Goal: Transaction & Acquisition: Purchase product/service

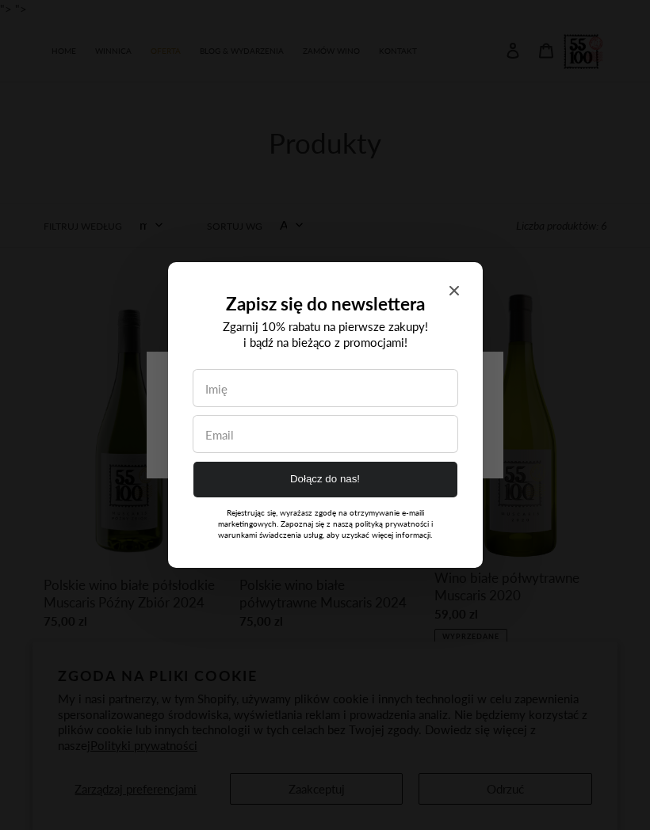
click at [456, 281] on div "Zapisz się do newslettera Zgarnij 10% rabatu na pierwsze zakupy! i bądź na bież…" at bounding box center [325, 415] width 315 height 306
click at [453, 287] on icon "Close modal" at bounding box center [454, 291] width 10 height 10
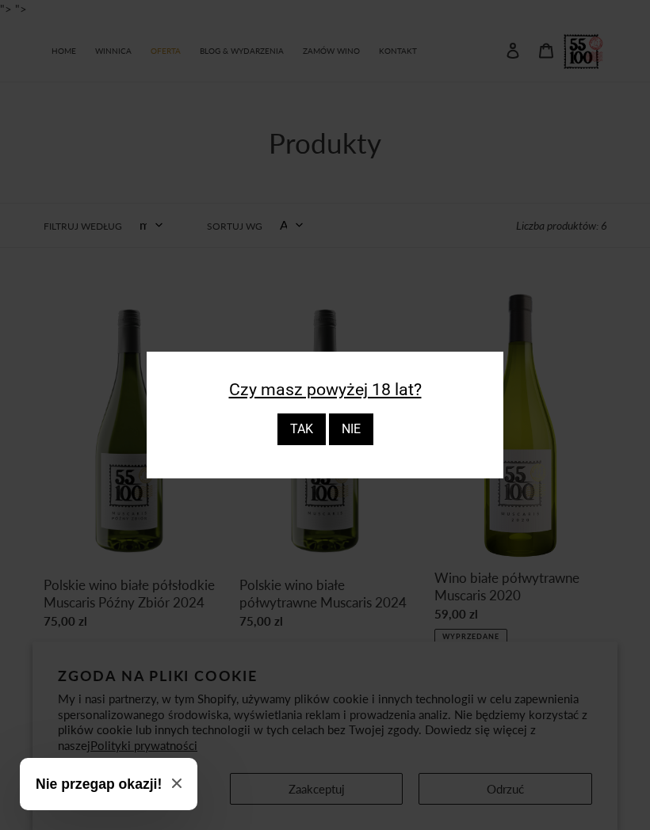
click at [304, 445] on div "TAK" at bounding box center [301, 430] width 48 height 32
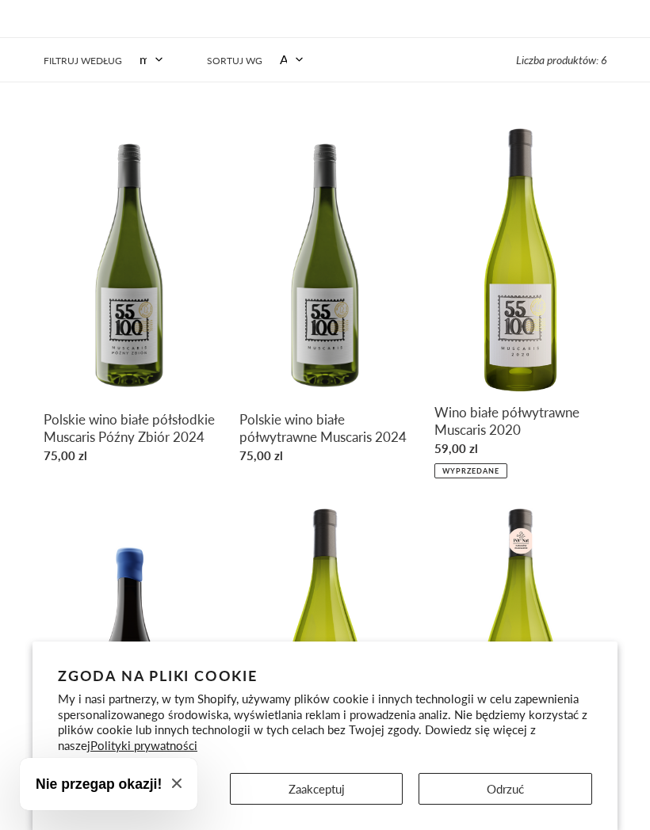
scroll to position [232, 0]
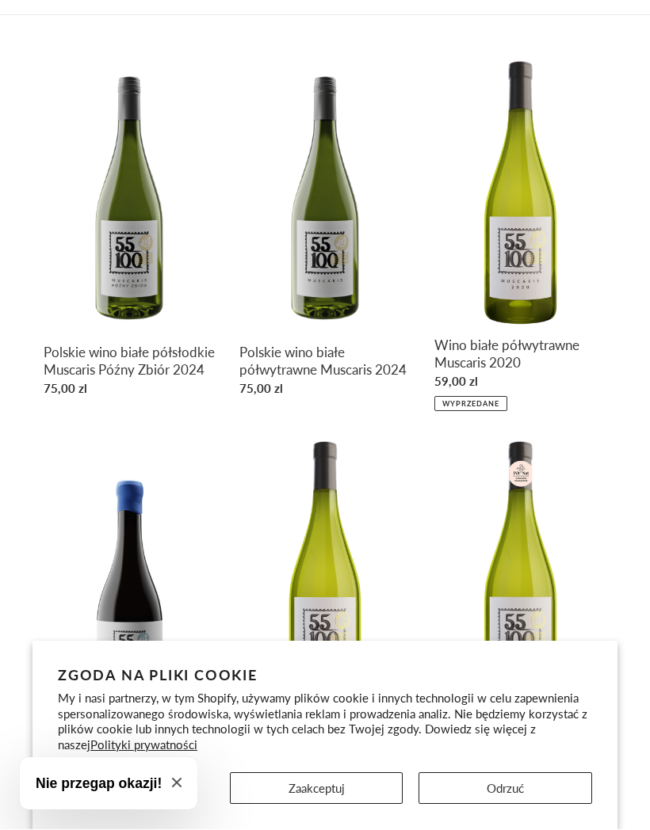
click at [343, 783] on button "Zaakceptuj" at bounding box center [317, 789] width 174 height 32
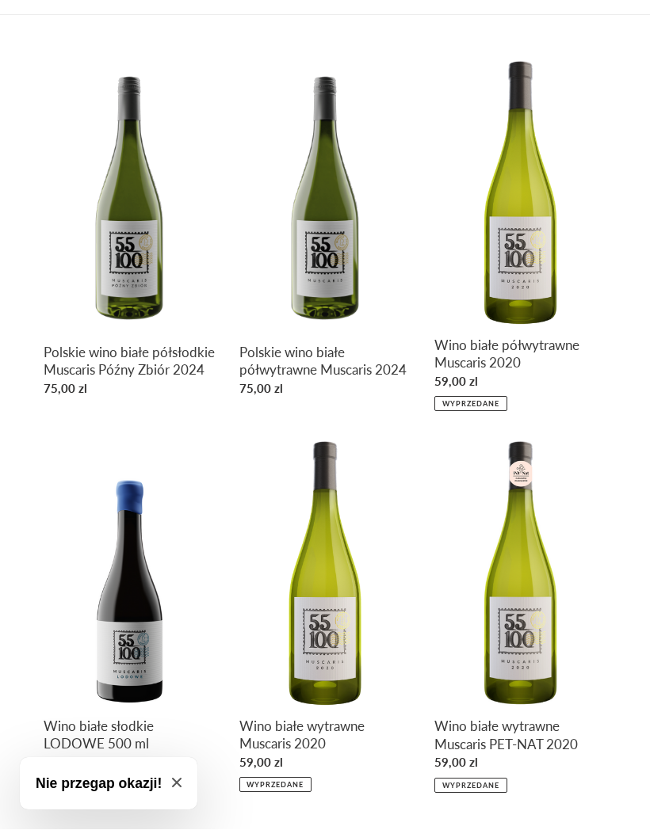
click at [339, 247] on link "Polskie wino białe półwytrawne Muscaris 2024" at bounding box center [325, 232] width 172 height 346
click at [127, 220] on link "Polskie wino białe półsłodkie Muscaris Późny Zbiór 2024" at bounding box center [130, 232] width 172 height 346
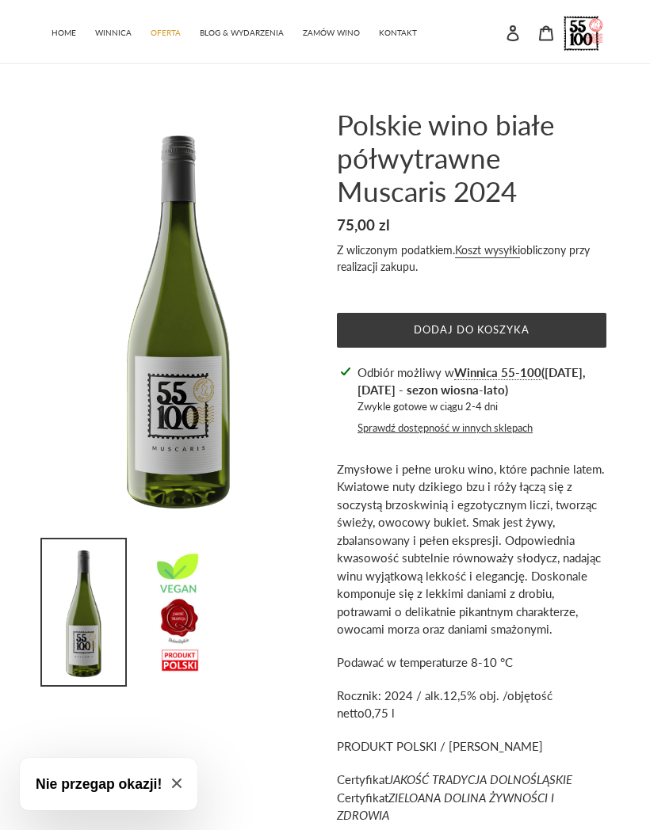
click at [524, 330] on span "Dodaj do koszyka" at bounding box center [472, 329] width 116 height 13
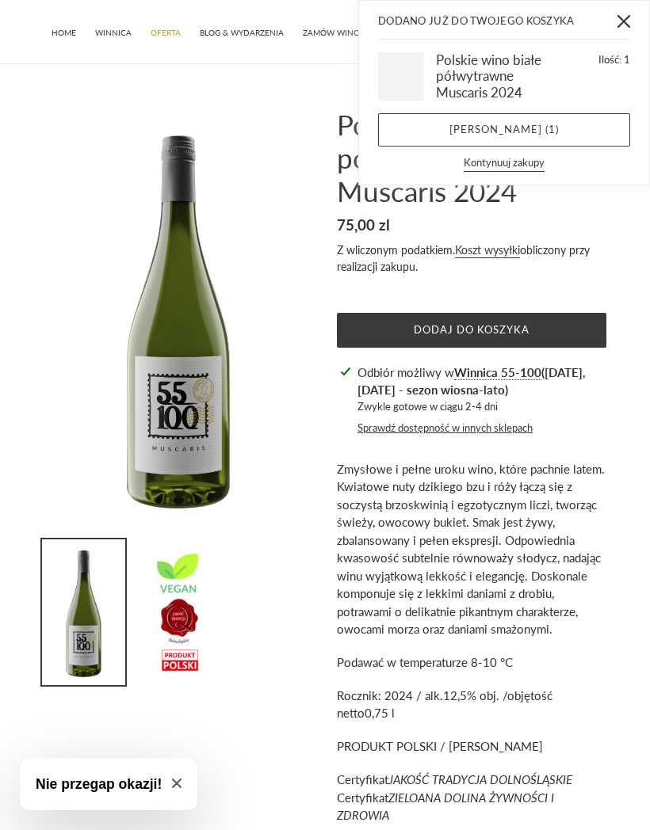
click at [622, 19] on icon "Zamknij" at bounding box center [623, 21] width 13 height 13
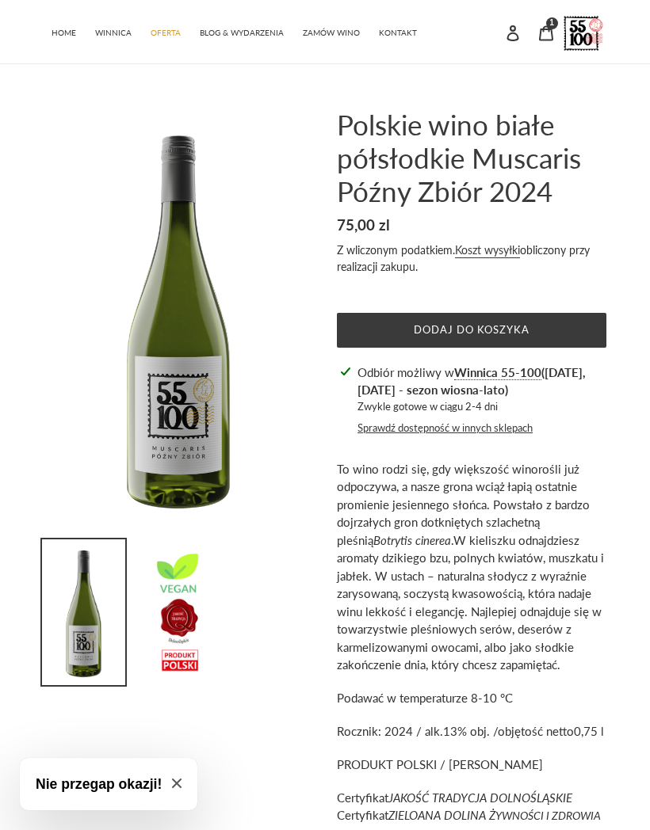
click at [544, 338] on button "Dodaj do koszyka" at bounding box center [471, 330] width 269 height 35
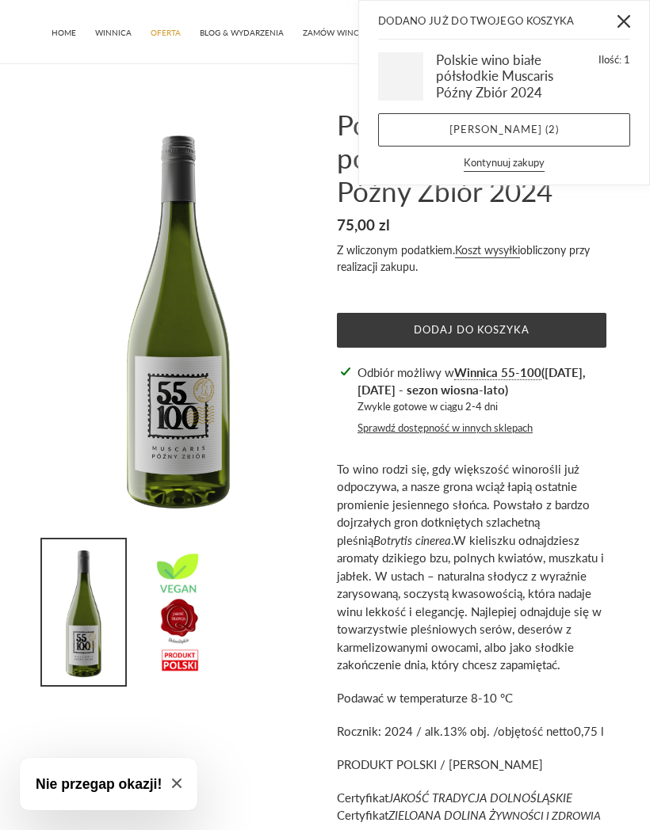
click at [620, 20] on icon "Zamknij" at bounding box center [623, 21] width 13 height 13
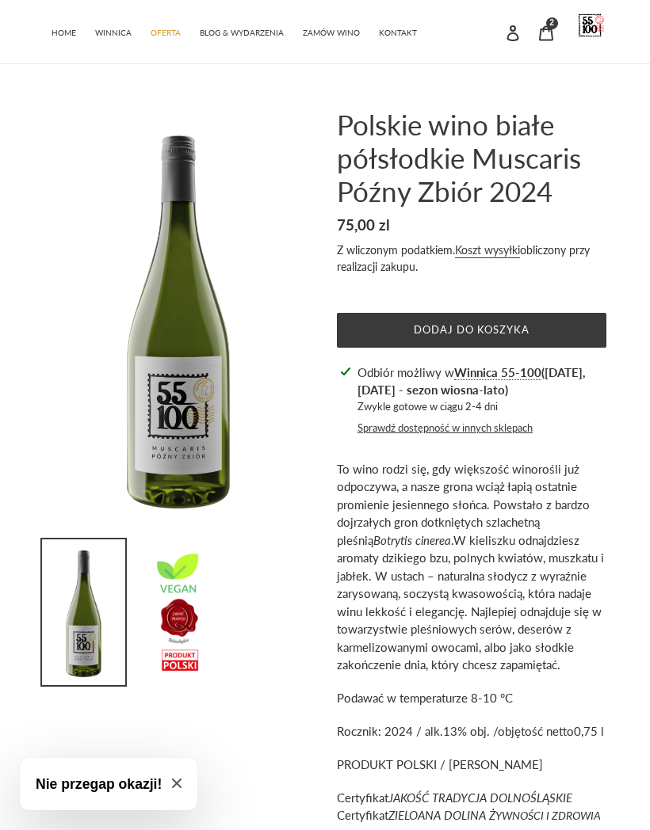
click at [488, 432] on button "Sprawdź dostępność w innych sklepach" at bounding box center [444, 429] width 175 height 16
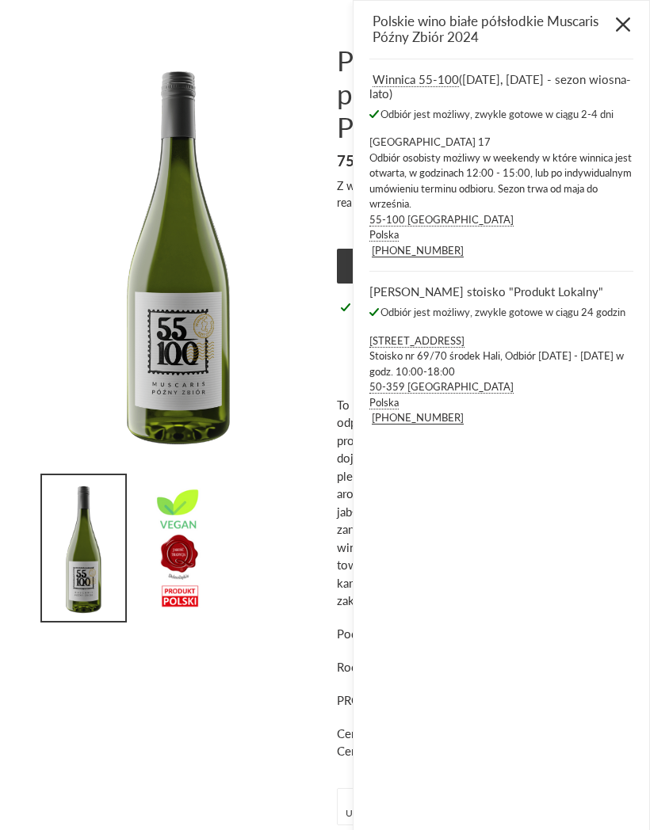
click at [623, 20] on icon "Zamknij" at bounding box center [623, 24] width 14 height 14
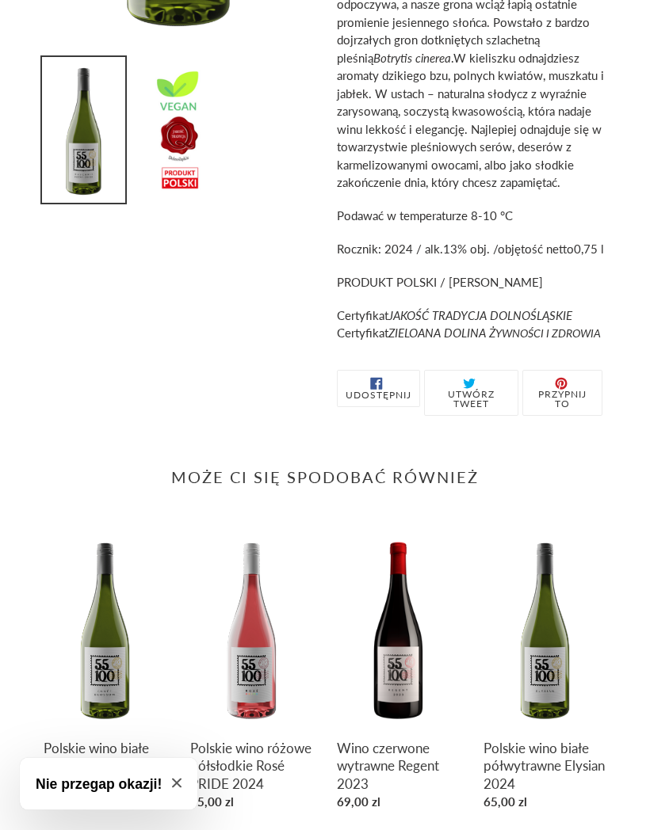
scroll to position [494, 0]
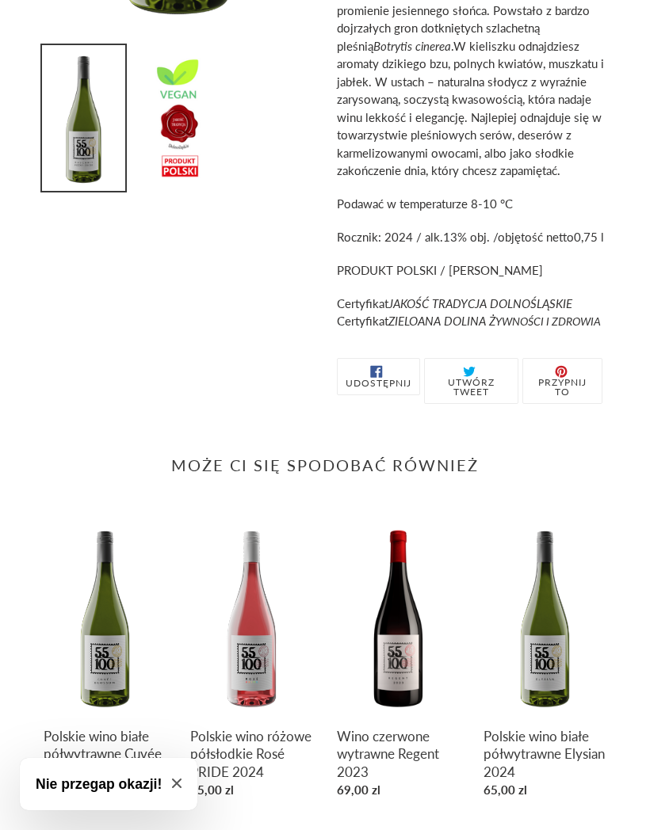
click at [559, 639] on link "Polskie wino białe półwytrawne Elysian 2024" at bounding box center [544, 662] width 123 height 288
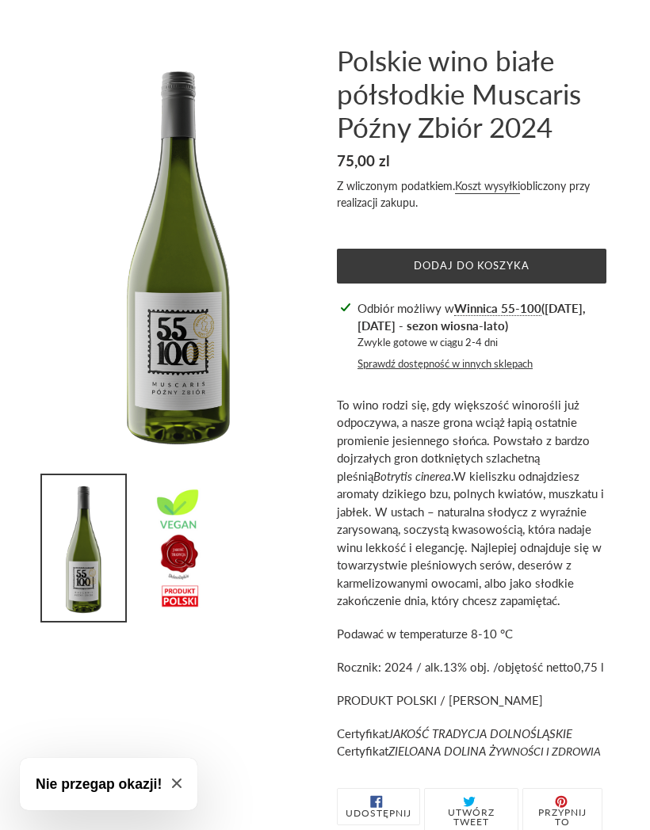
scroll to position [561, 0]
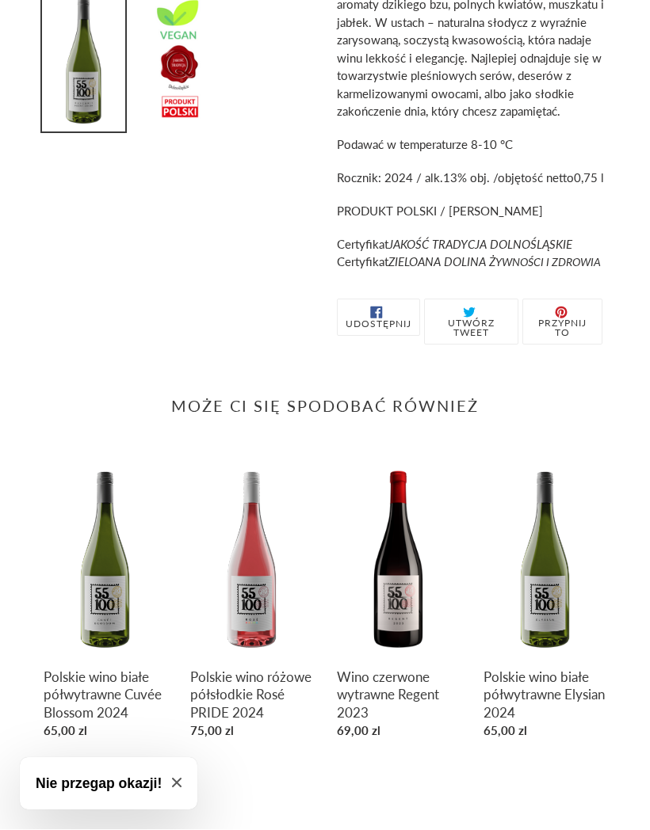
click at [99, 567] on link "Polskie wino białe półwytrawne Cuvée Blossom 2024" at bounding box center [105, 604] width 123 height 288
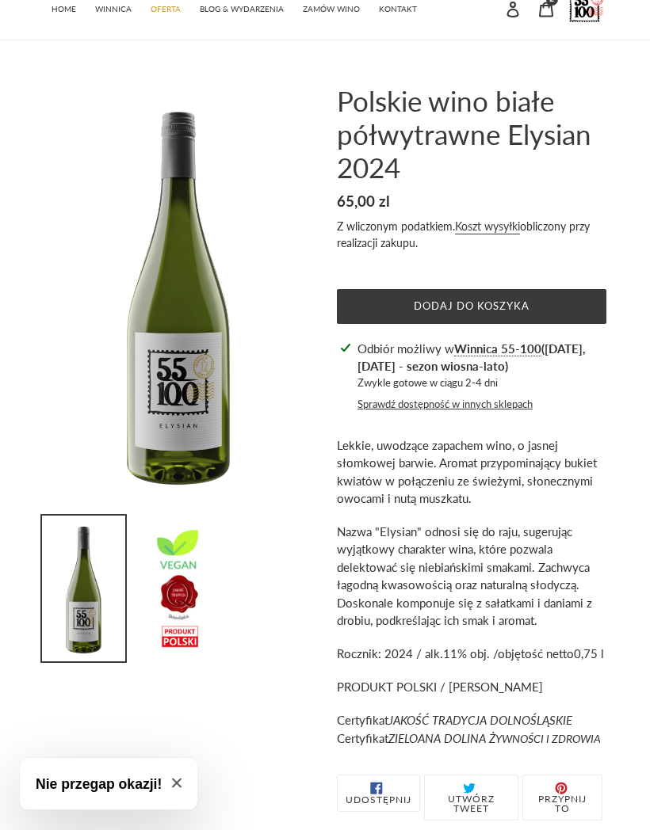
scroll to position [25, 0]
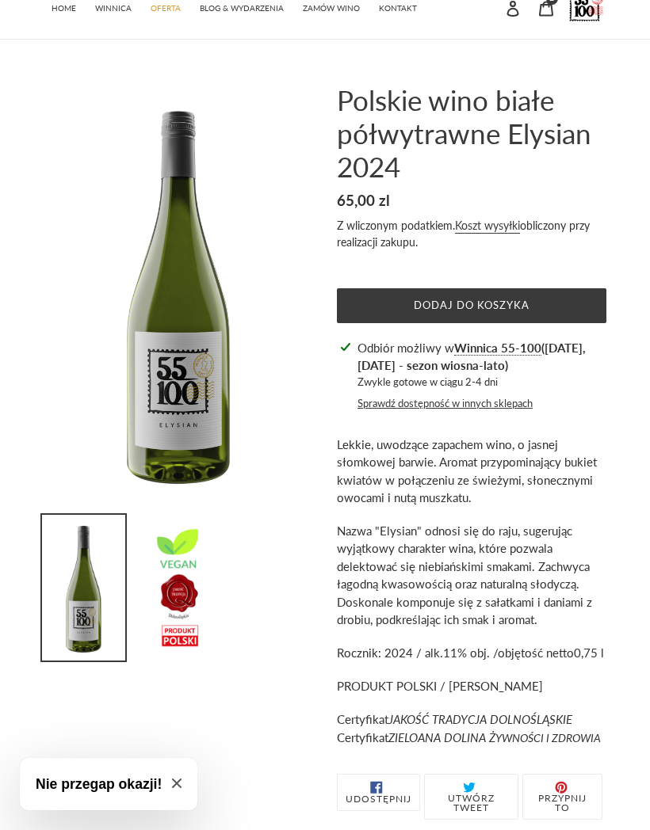
click at [547, 300] on button "Dodaj do koszyka" at bounding box center [471, 305] width 269 height 35
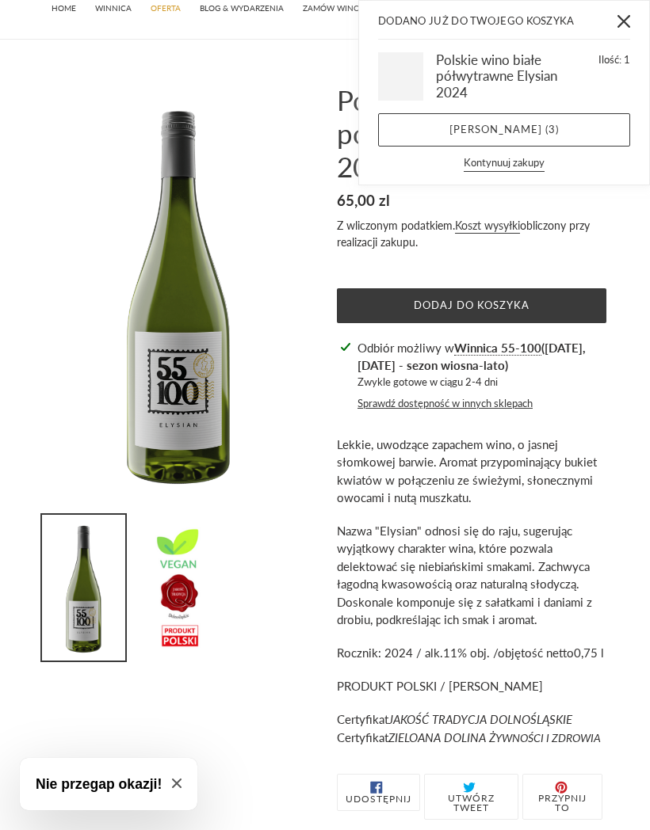
click at [622, 10] on button "Zamknij" at bounding box center [624, 21] width 36 height 36
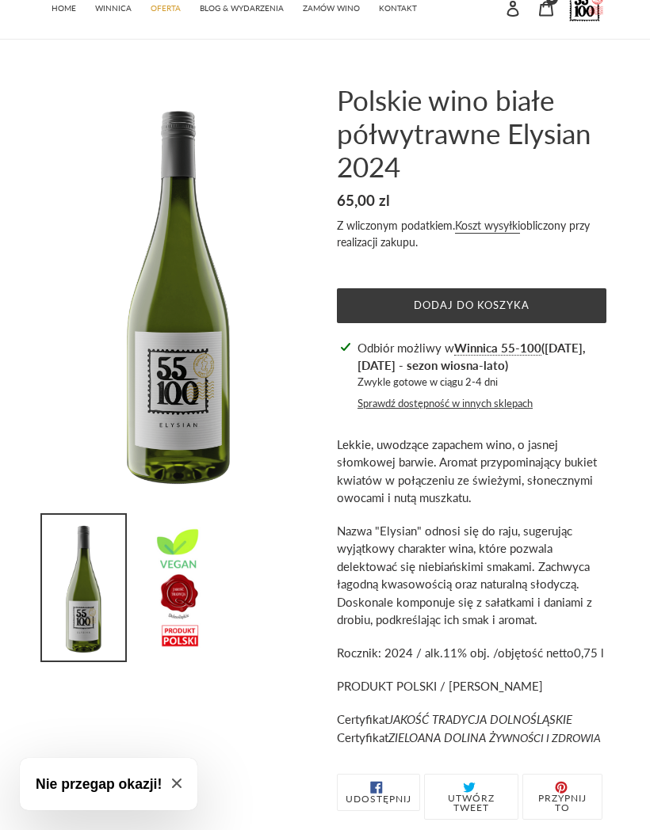
scroll to position [0, 0]
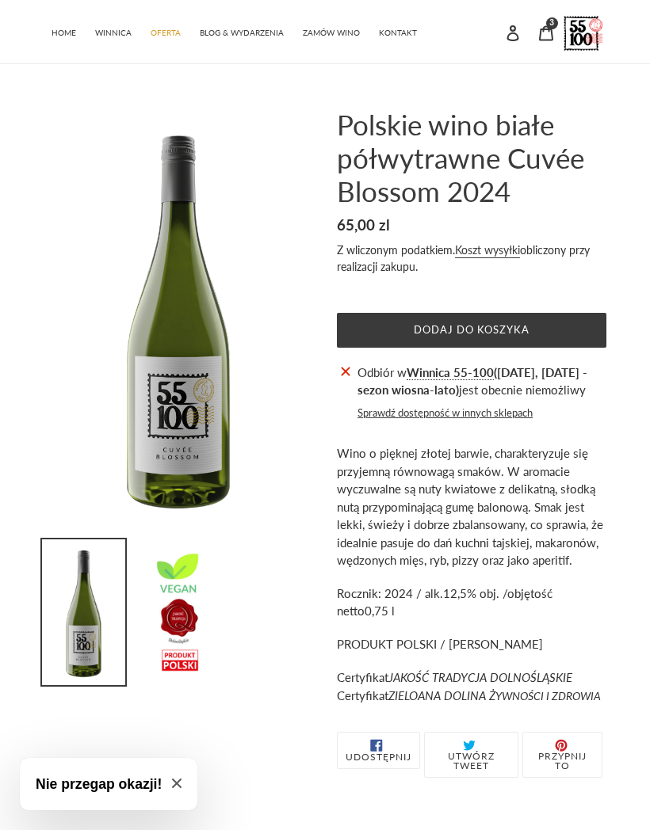
click at [564, 324] on button "Dodaj do koszyka" at bounding box center [471, 330] width 269 height 35
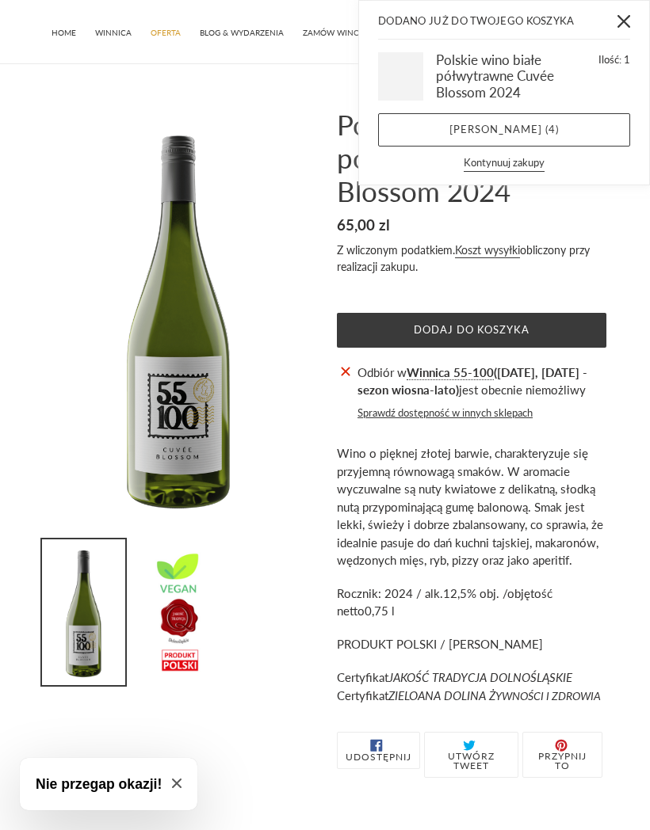
click at [549, 129] on span "4" at bounding box center [551, 129] width 7 height 13
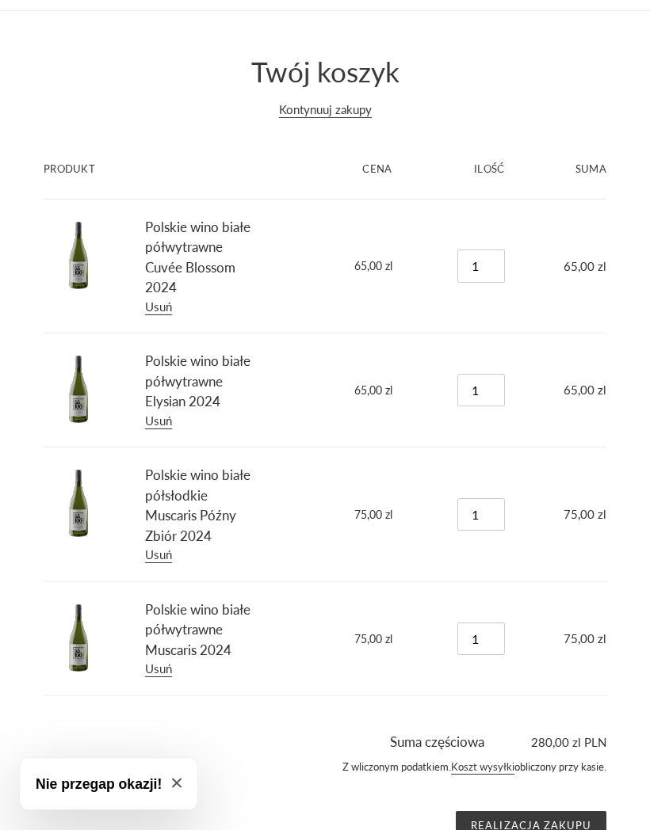
scroll to position [113, 0]
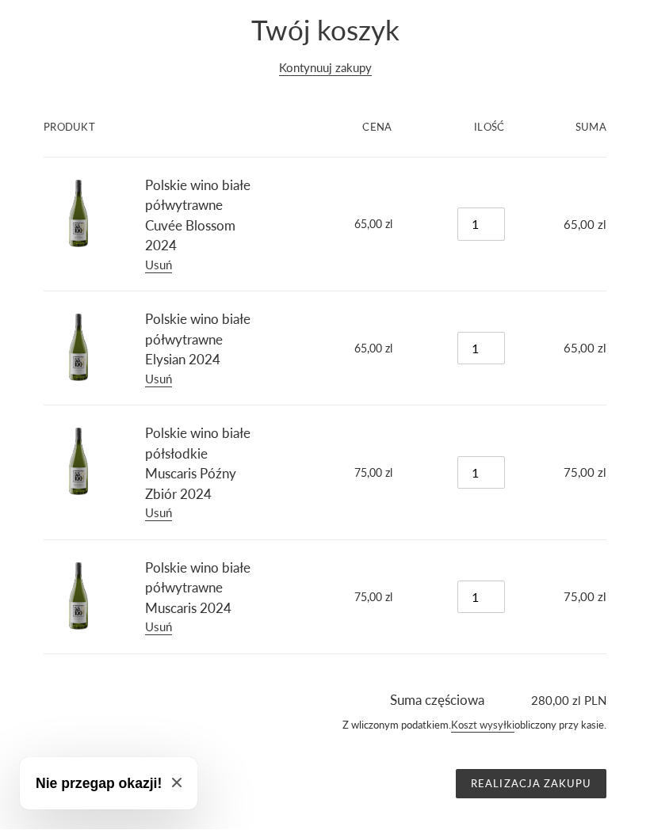
click at [179, 209] on link "Polskie wino białe półwytrawne Cuvée Blossom 2024" at bounding box center [197, 217] width 105 height 78
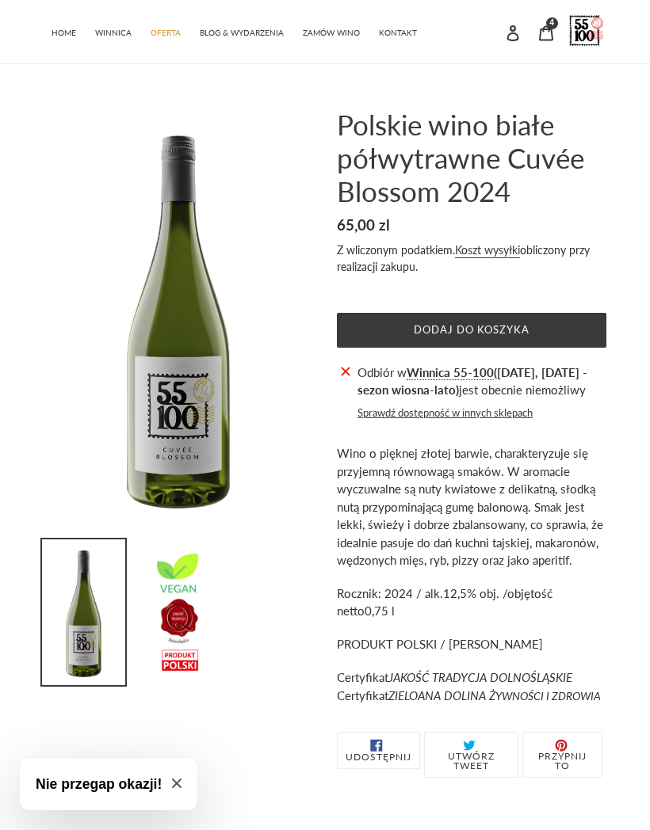
click at [169, 811] on button "Nie przegap okazji!" at bounding box center [109, 784] width 178 height 52
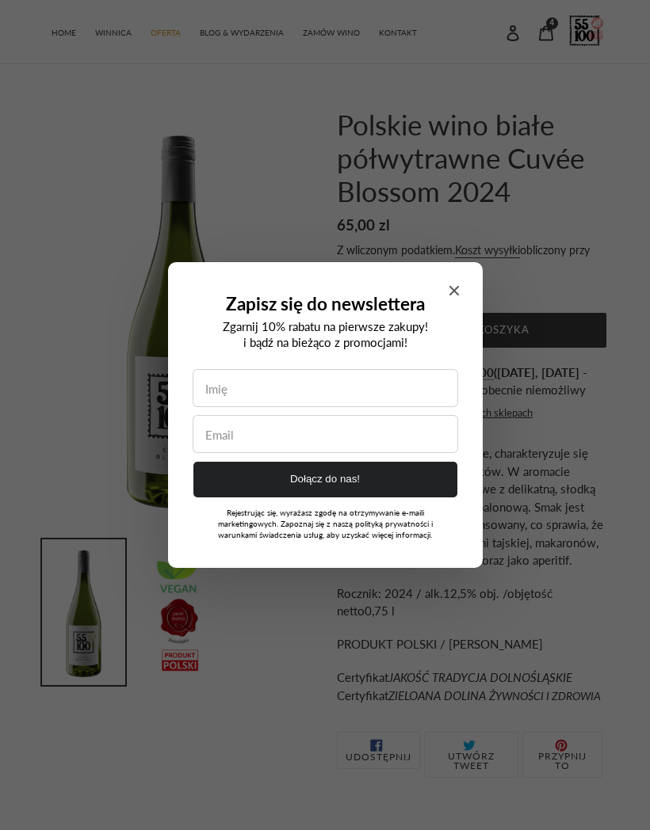
click at [456, 298] on span "Close modal" at bounding box center [454, 291] width 10 height 14
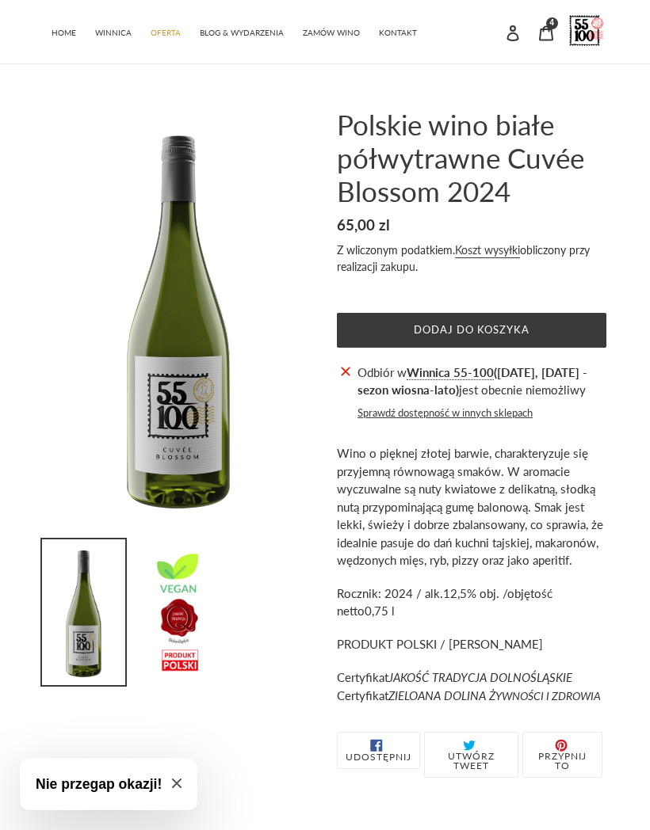
click at [541, 29] on icon at bounding box center [546, 32] width 14 height 15
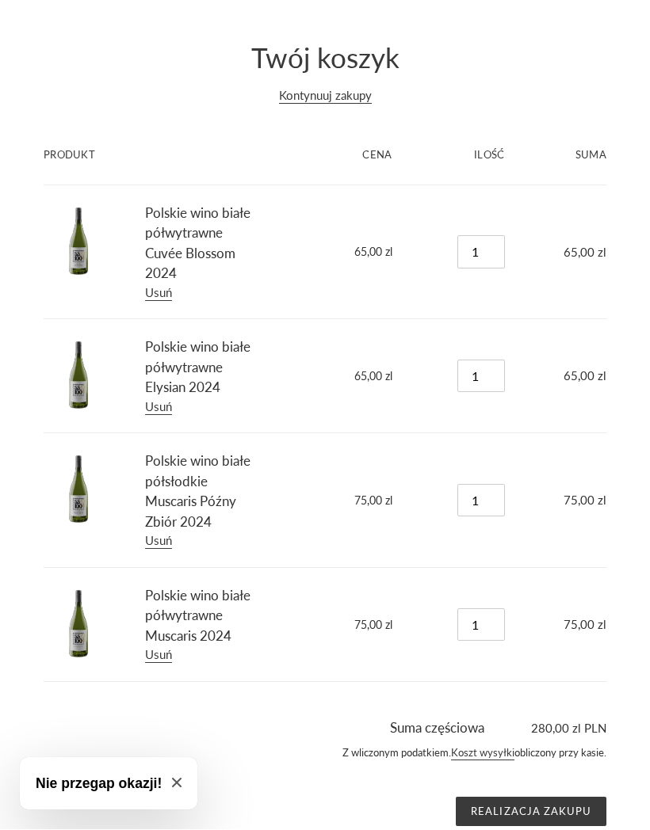
scroll to position [88, 0]
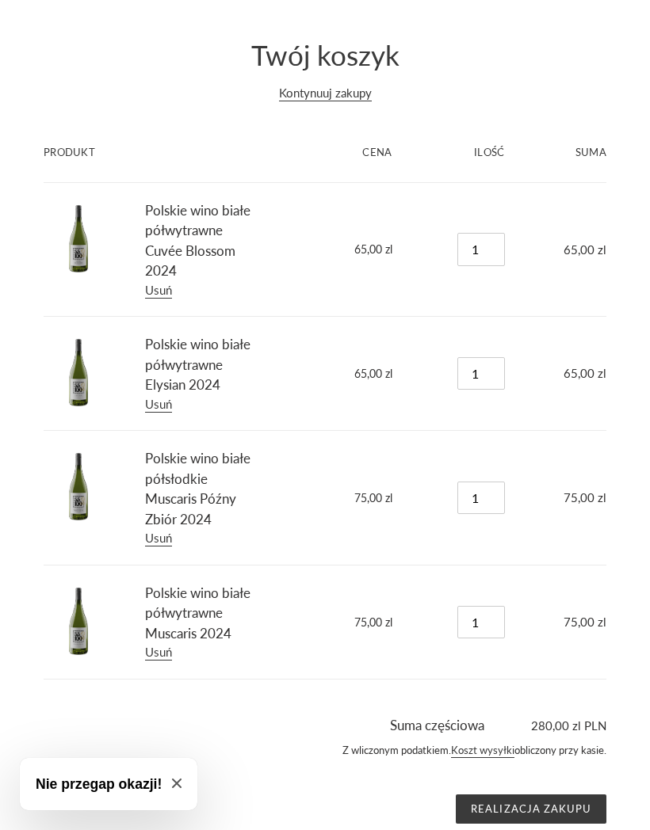
click at [172, 785] on icon "Close modal" at bounding box center [177, 784] width 10 height 10
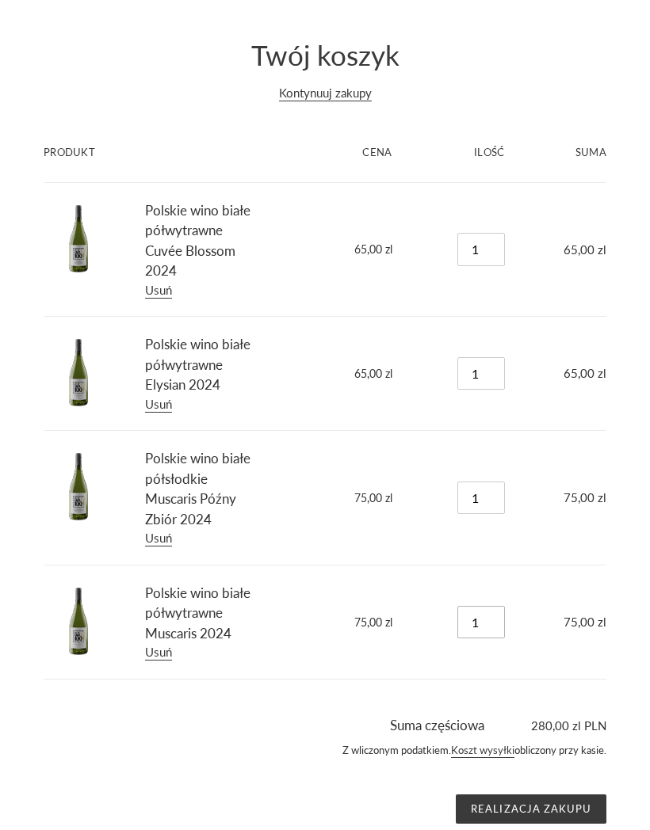
click at [484, 613] on input "1" at bounding box center [481, 622] width 48 height 32
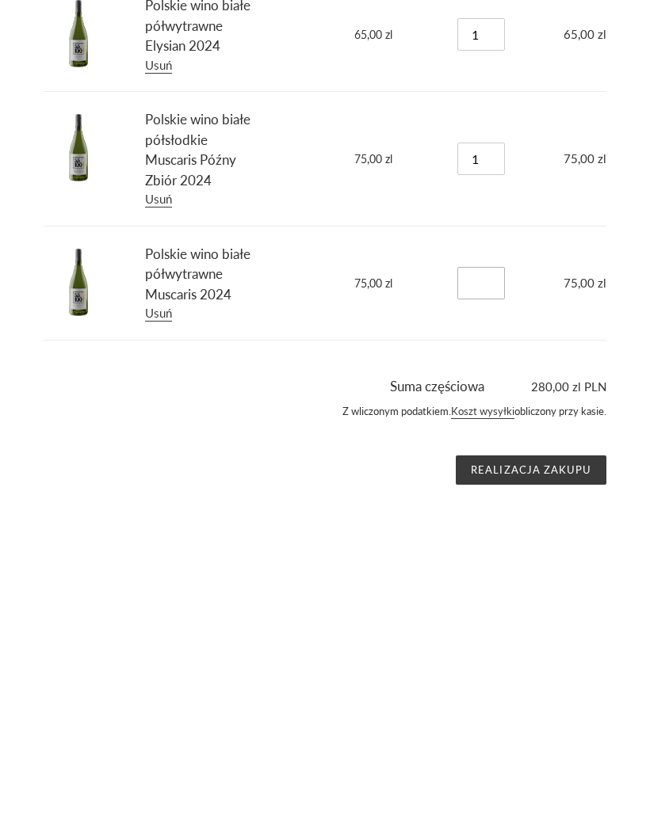
scroll to position [113, 0]
type input "5"
click at [390, 770] on div "Realizacja zakupu" at bounding box center [325, 785] width 563 height 30
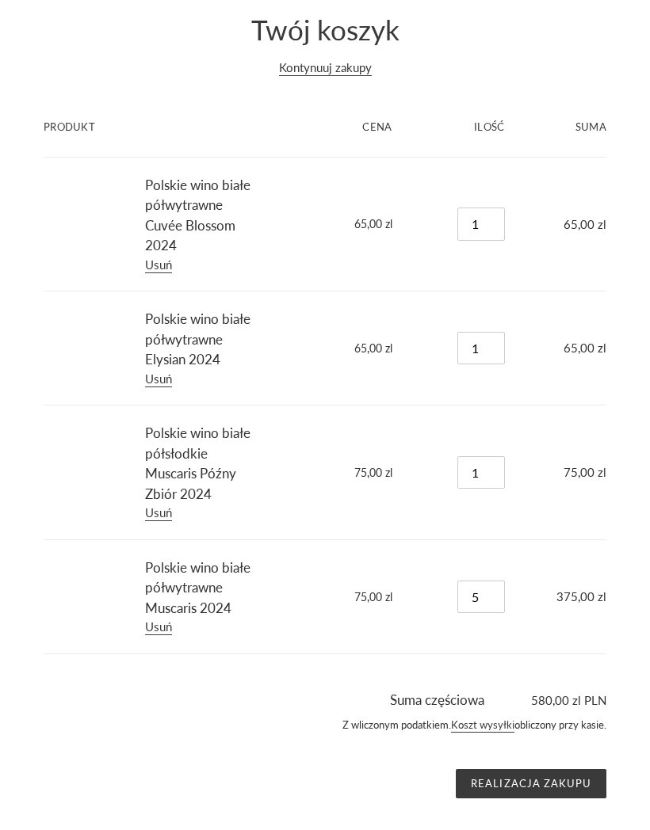
click at [554, 776] on input "Realizacja zakupu" at bounding box center [531, 785] width 151 height 30
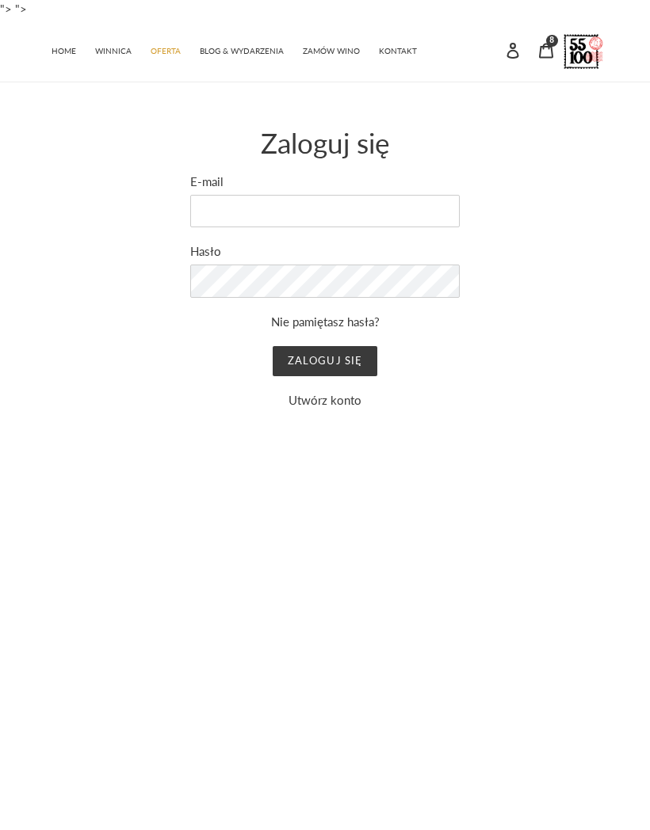
click at [338, 398] on link "Utwórz konto" at bounding box center [324, 400] width 73 height 14
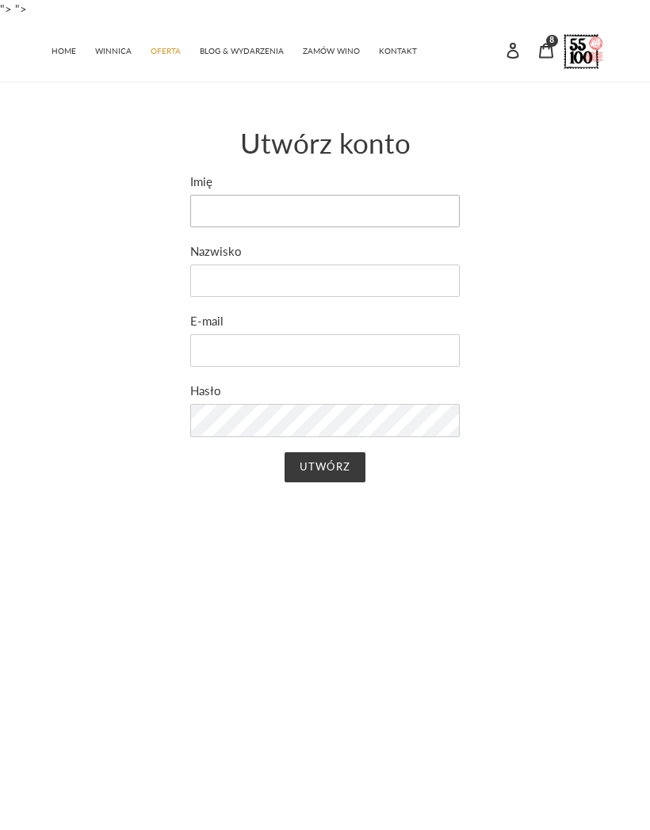
click at [351, 210] on input "Imię" at bounding box center [324, 211] width 269 height 32
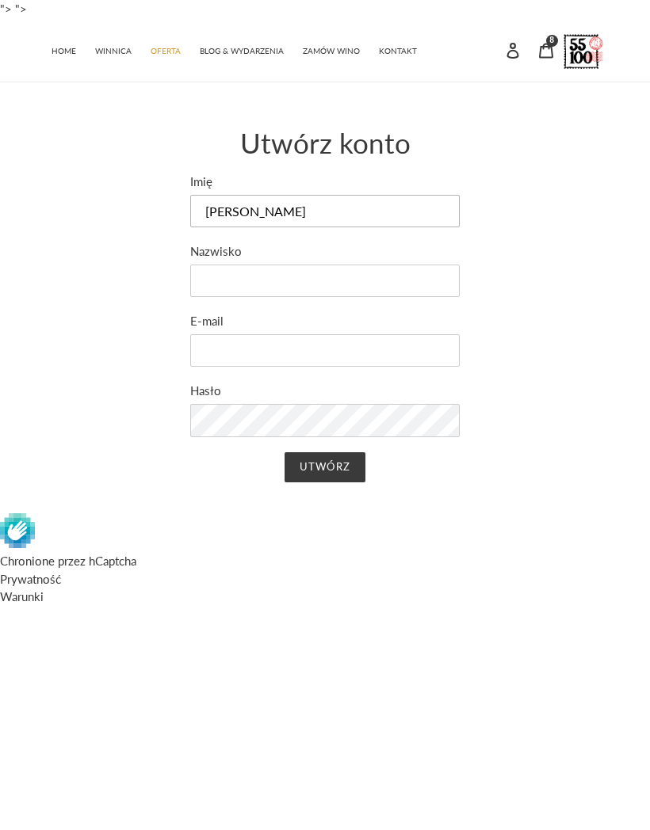
type input "Anna"
click at [342, 283] on input "Nazwisko" at bounding box center [324, 281] width 269 height 32
type input "Gruszka"
type input "grusiaa@wp.pl"
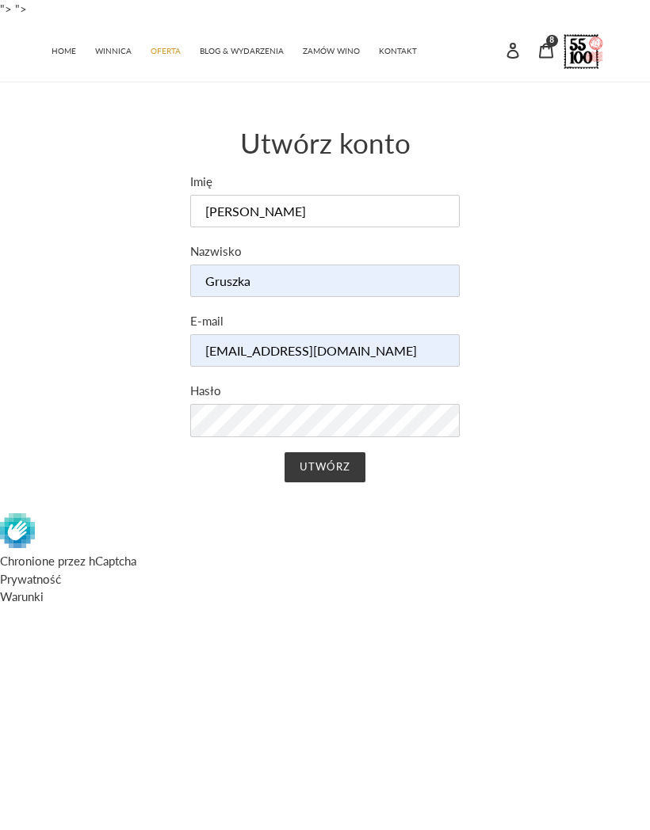
click at [336, 462] on input "Utwórz" at bounding box center [324, 467] width 80 height 30
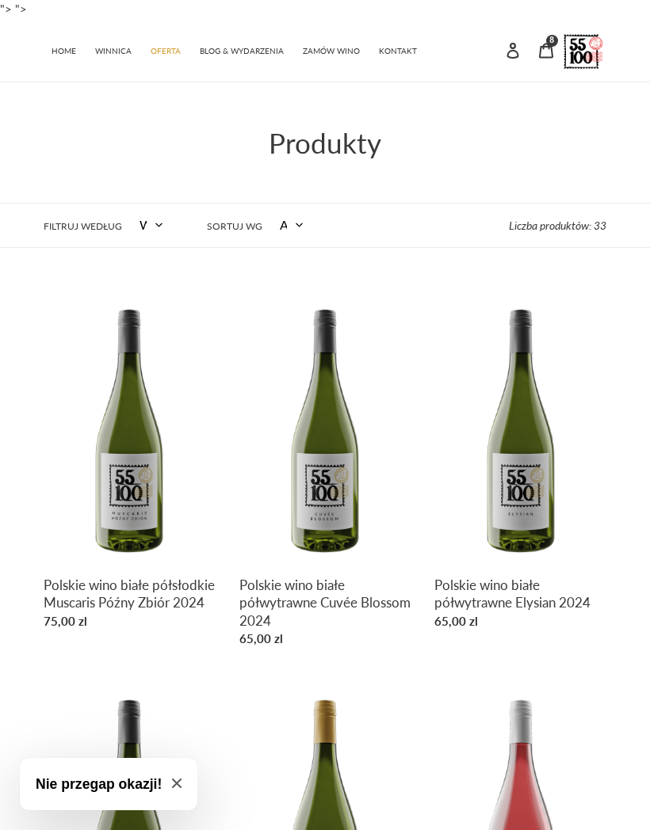
click at [70, 44] on link "HOME" at bounding box center [64, 49] width 40 height 23
